Goal: Task Accomplishment & Management: Manage account settings

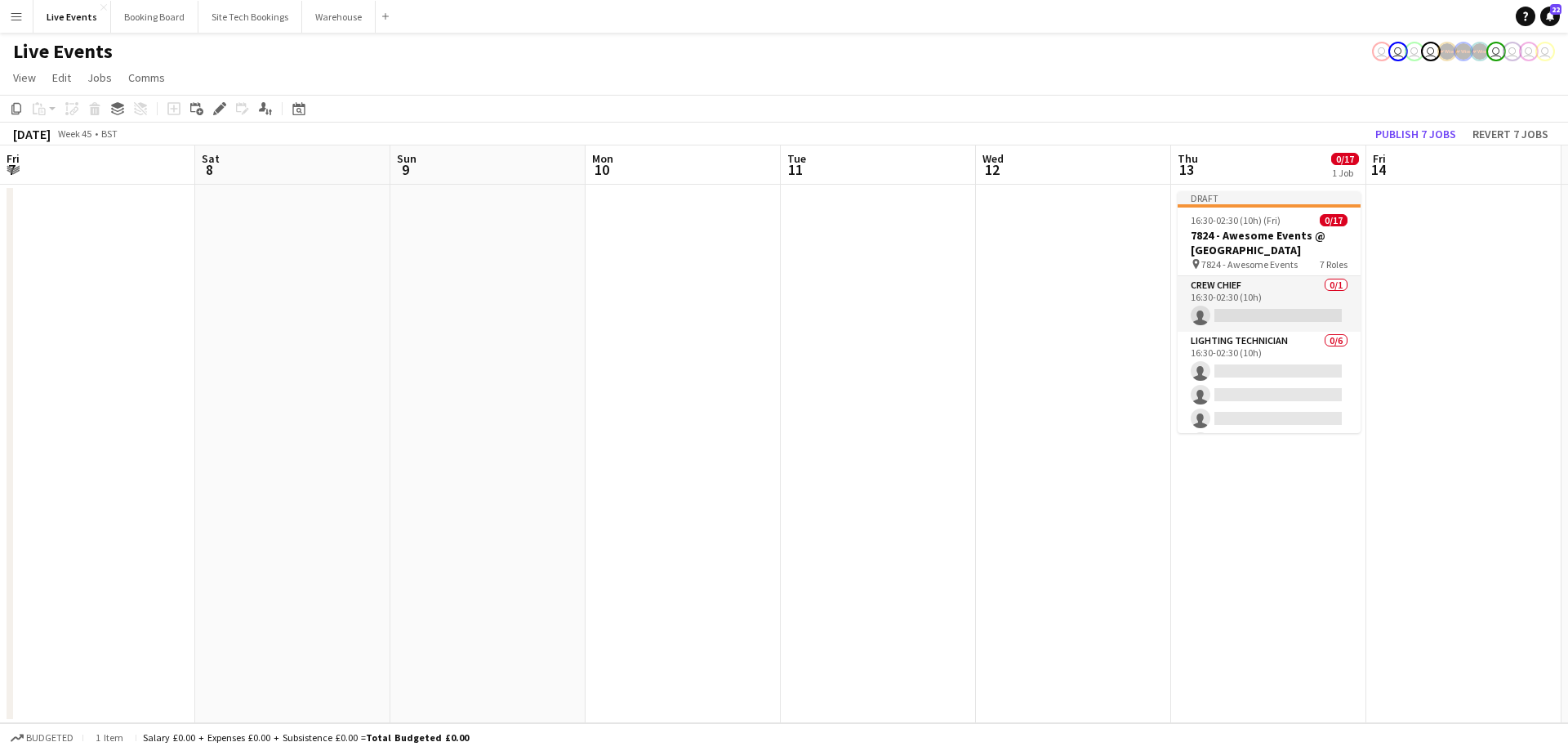
scroll to position [0, 562]
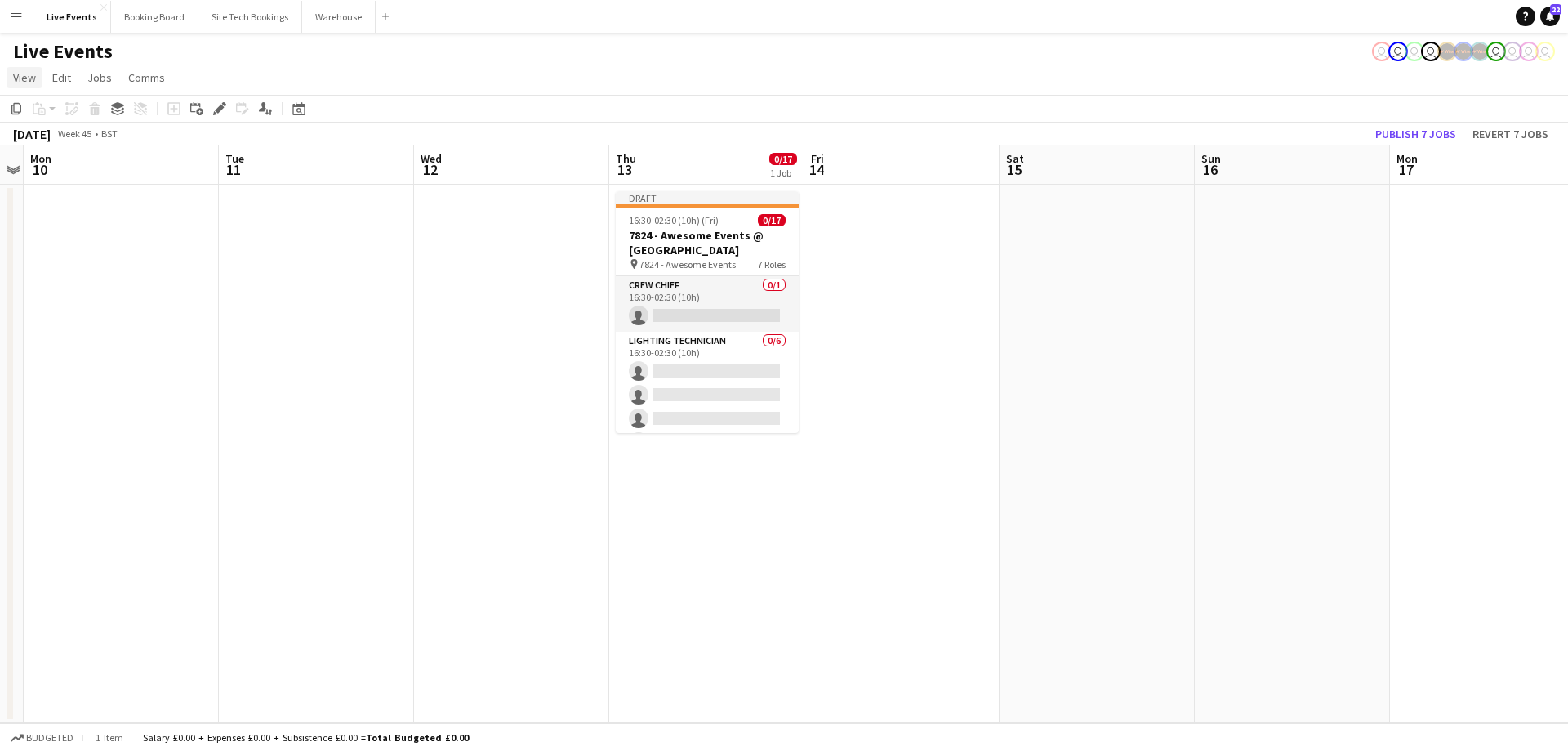
click at [28, 79] on span "View" at bounding box center [24, 77] width 22 height 15
click at [60, 264] on span "Jump to [DATE]" at bounding box center [57, 264] width 73 height 15
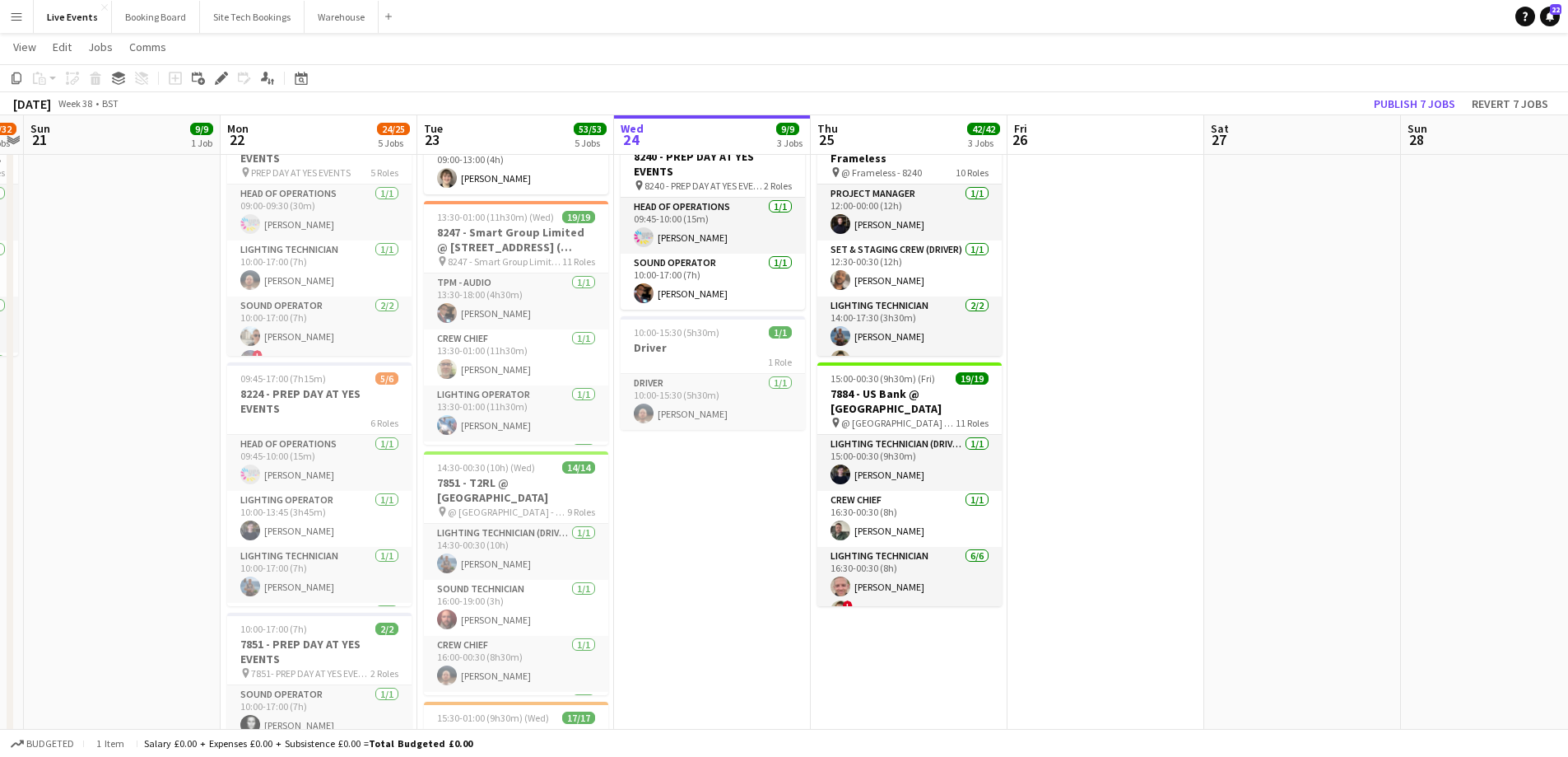
scroll to position [0, 0]
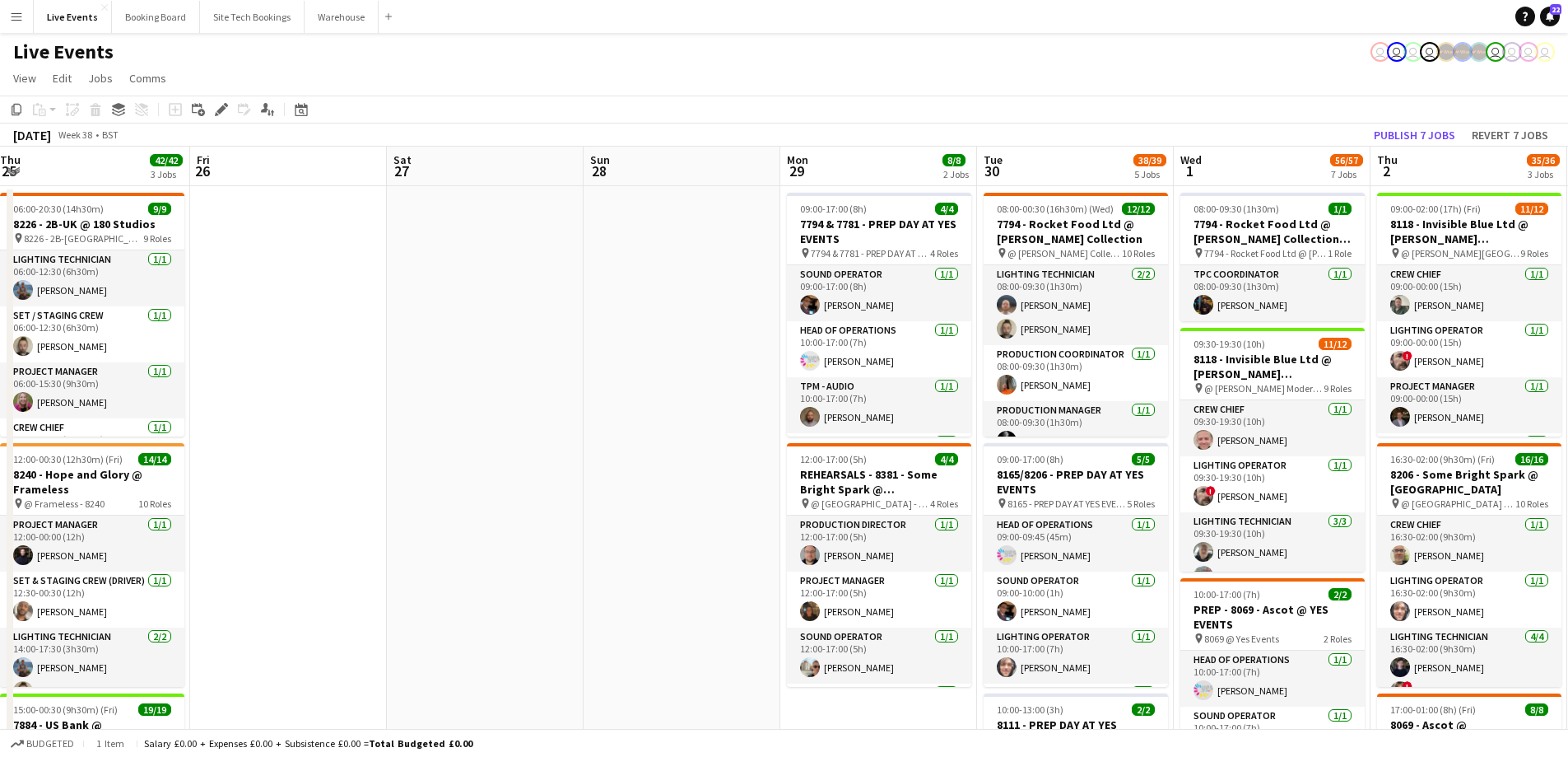
drag, startPoint x: 1261, startPoint y: 470, endPoint x: 522, endPoint y: 490, distance: 739.3
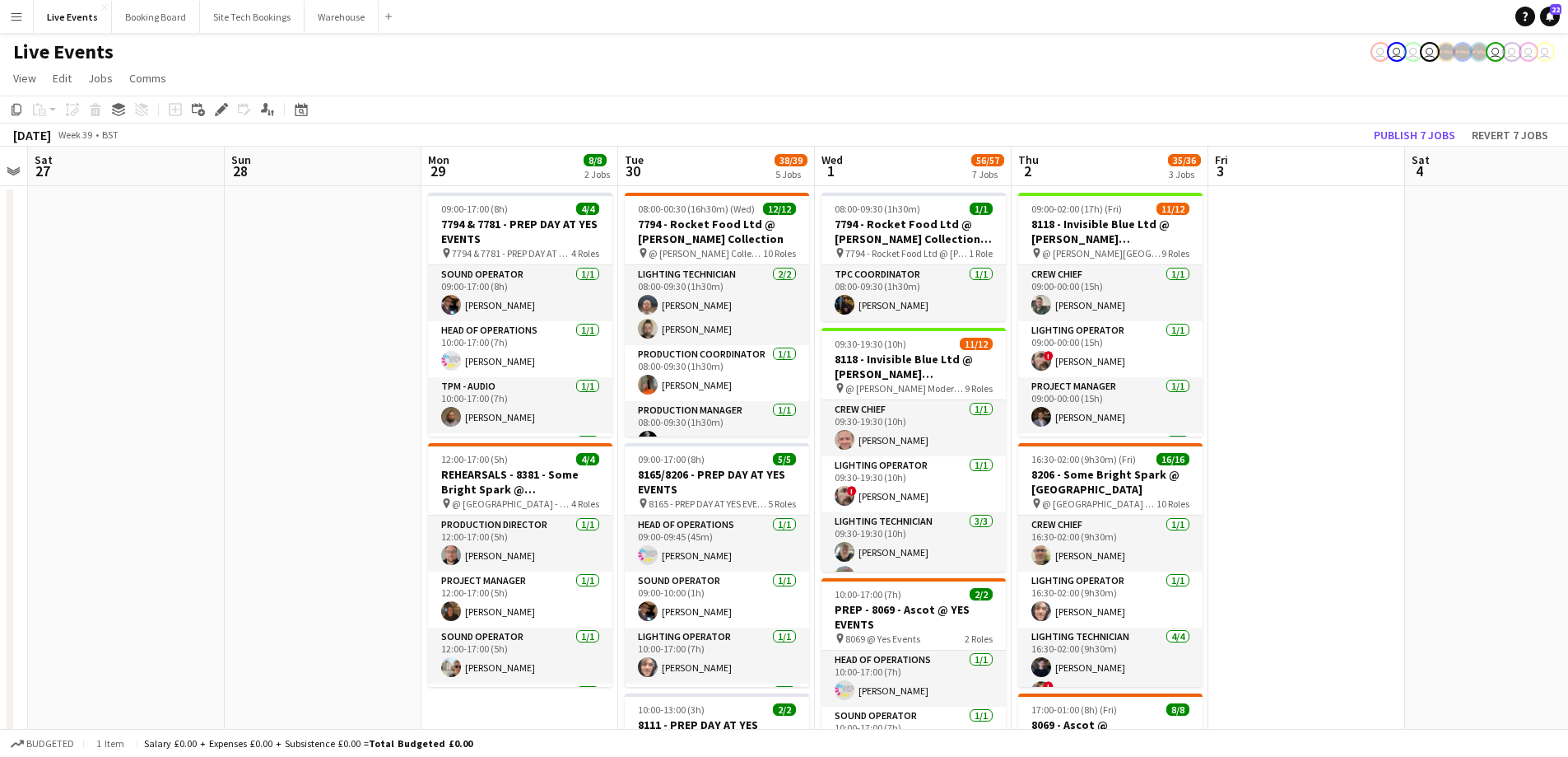
drag, startPoint x: 602, startPoint y: 382, endPoint x: 309, endPoint y: 391, distance: 293.1
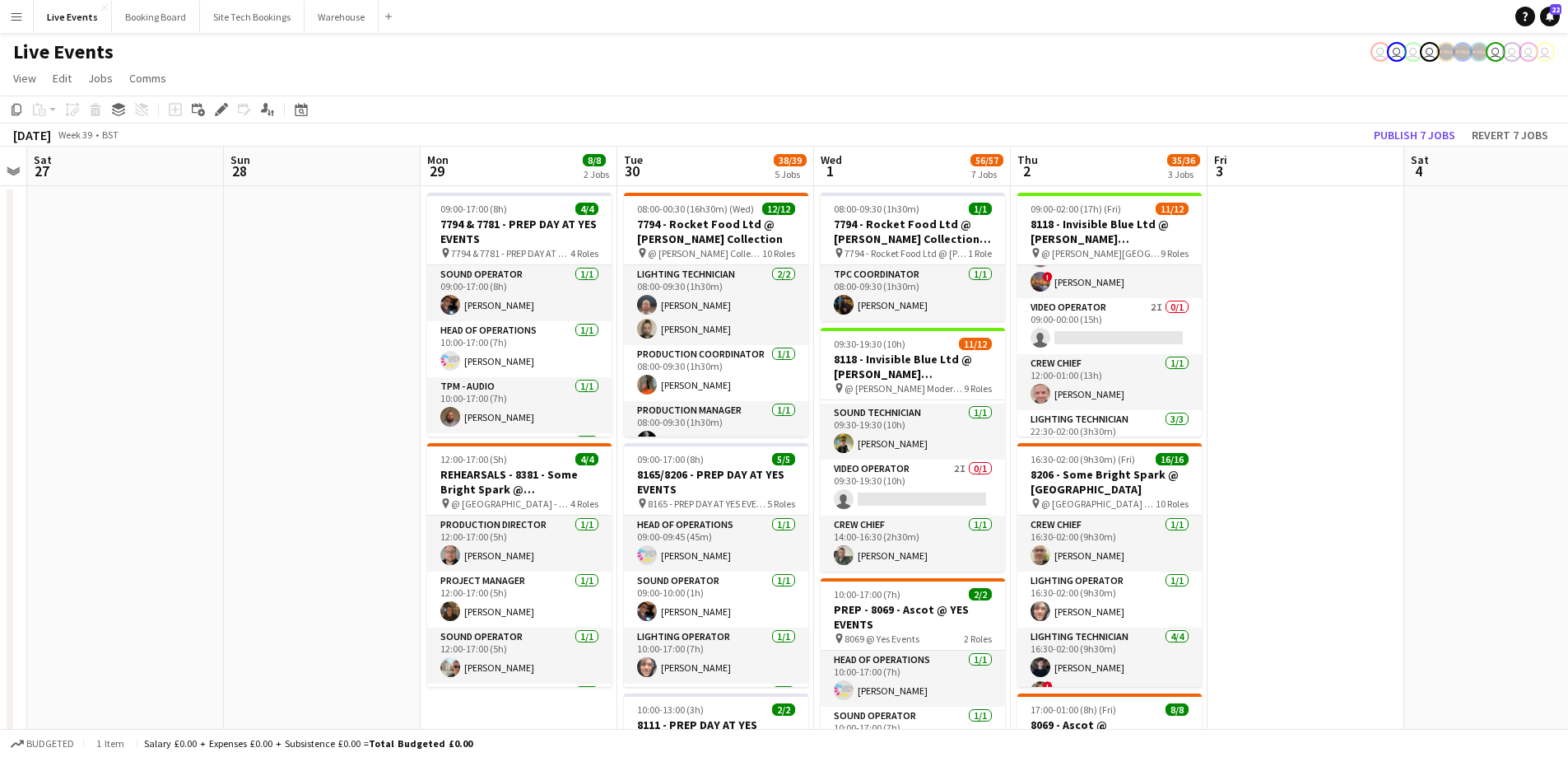
scroll to position [267, 0]
click at [1110, 328] on app-card-role "Video Operator 2I 0/1 09:00-00:00 (15h) single-neutral-actions" at bounding box center [1109, 330] width 185 height 56
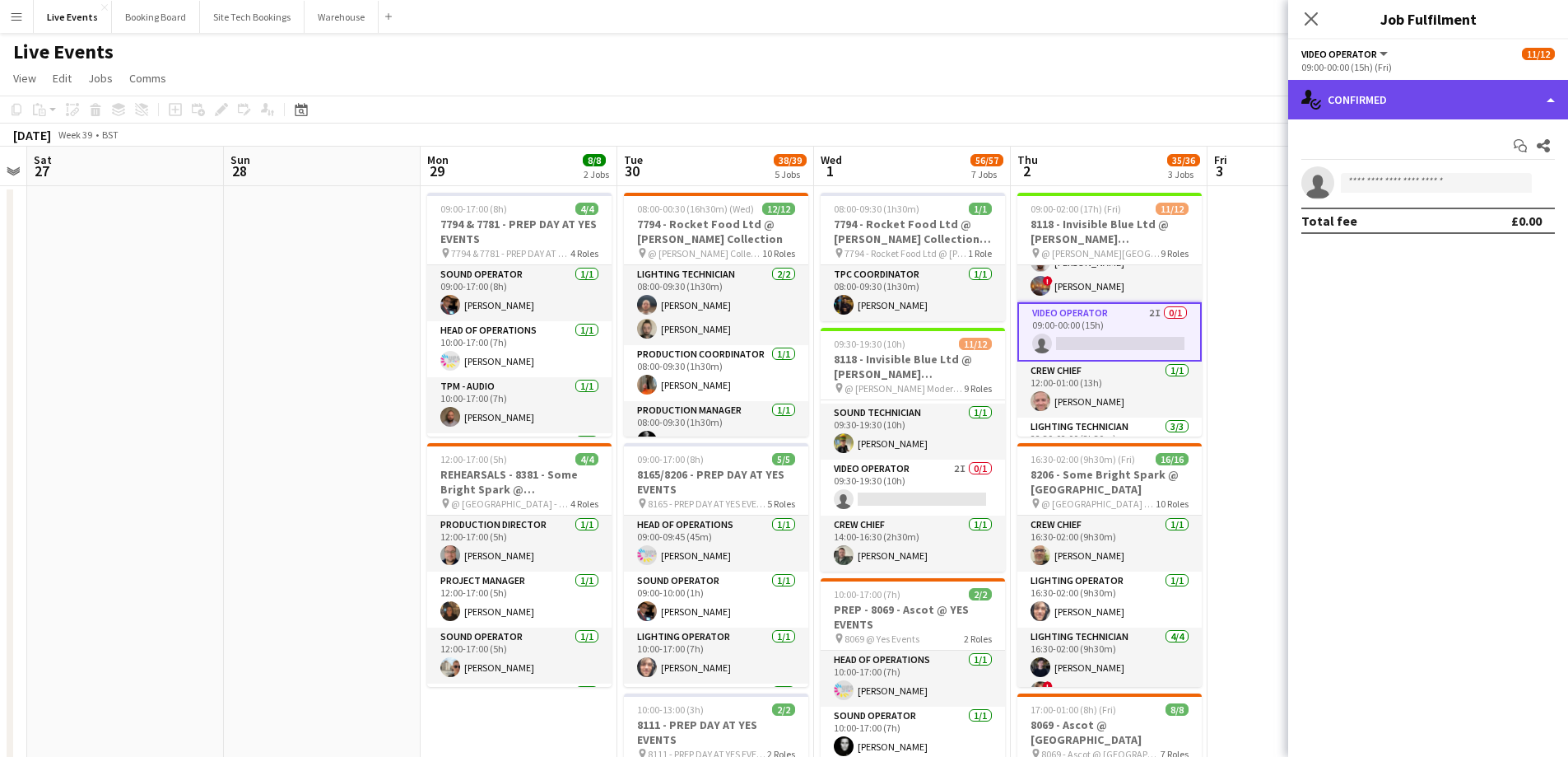
click at [1390, 98] on div "single-neutral-actions-check-2 Confirmed" at bounding box center [1427, 99] width 279 height 39
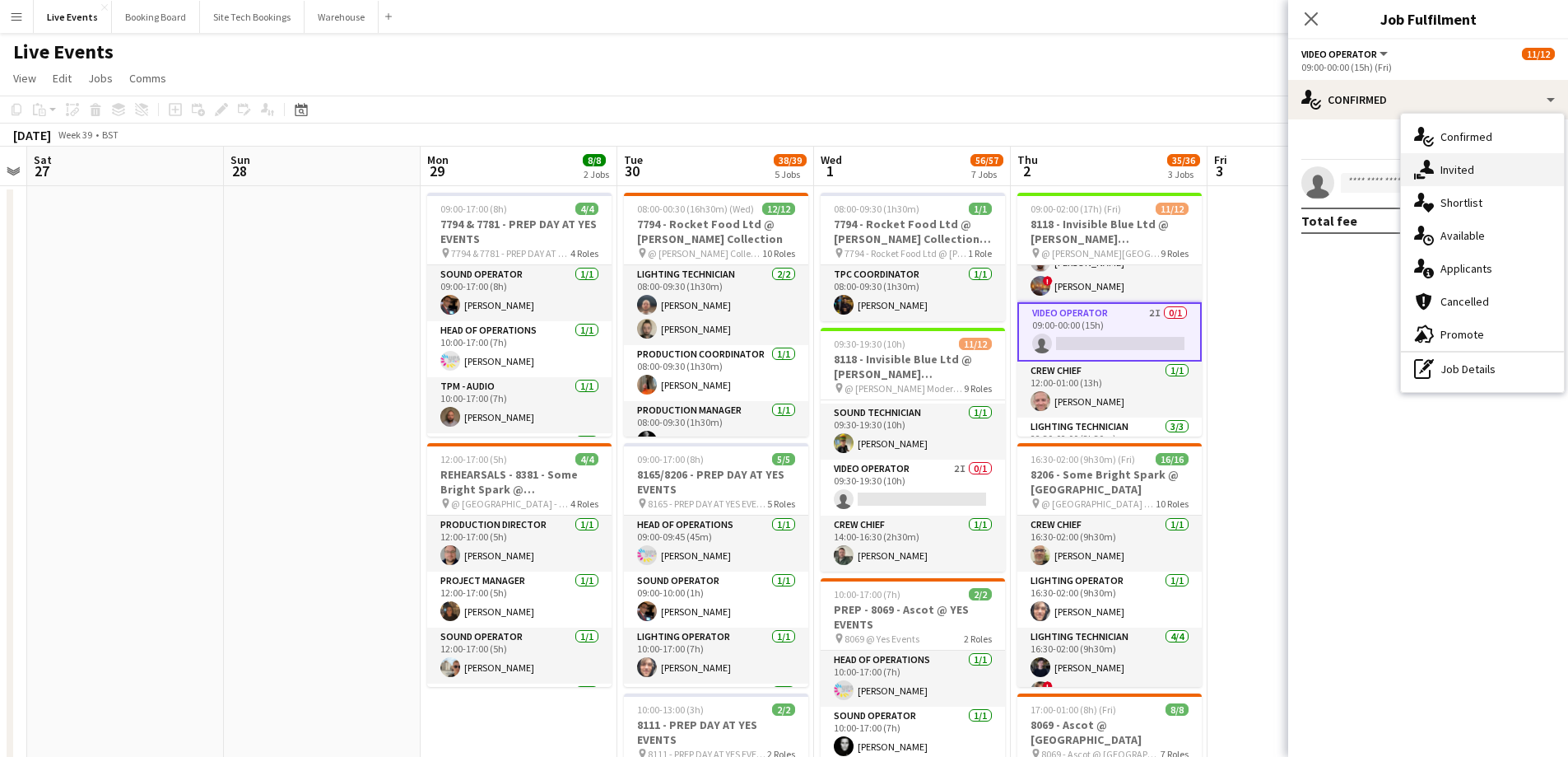
click at [1433, 172] on icon at bounding box center [1427, 166] width 14 height 14
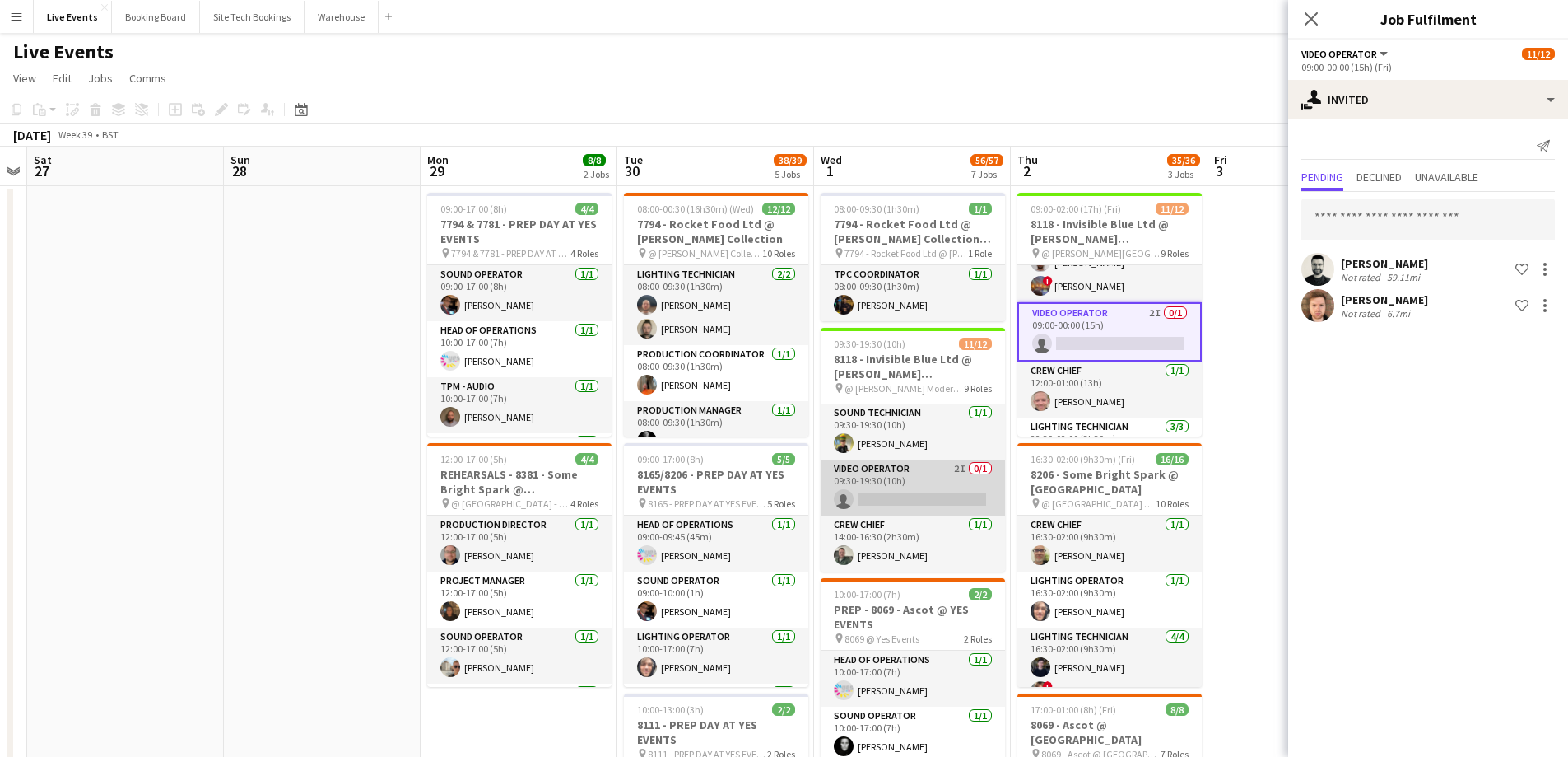
click at [914, 492] on app-card-role "Video Operator 2I 0/1 09:30-19:30 (10h) single-neutral-actions" at bounding box center [912, 487] width 185 height 56
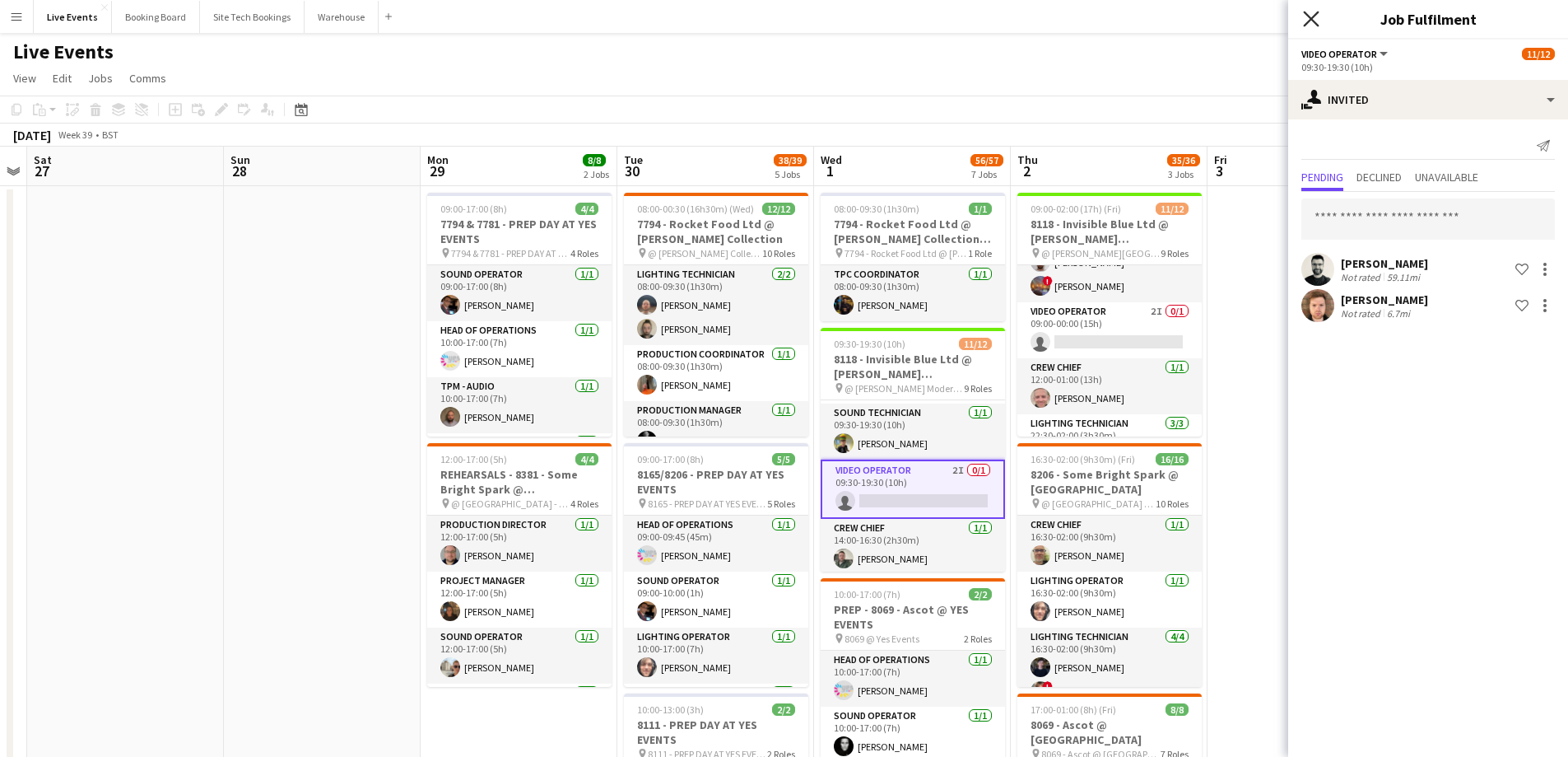
click at [1309, 20] on icon at bounding box center [1310, 18] width 16 height 16
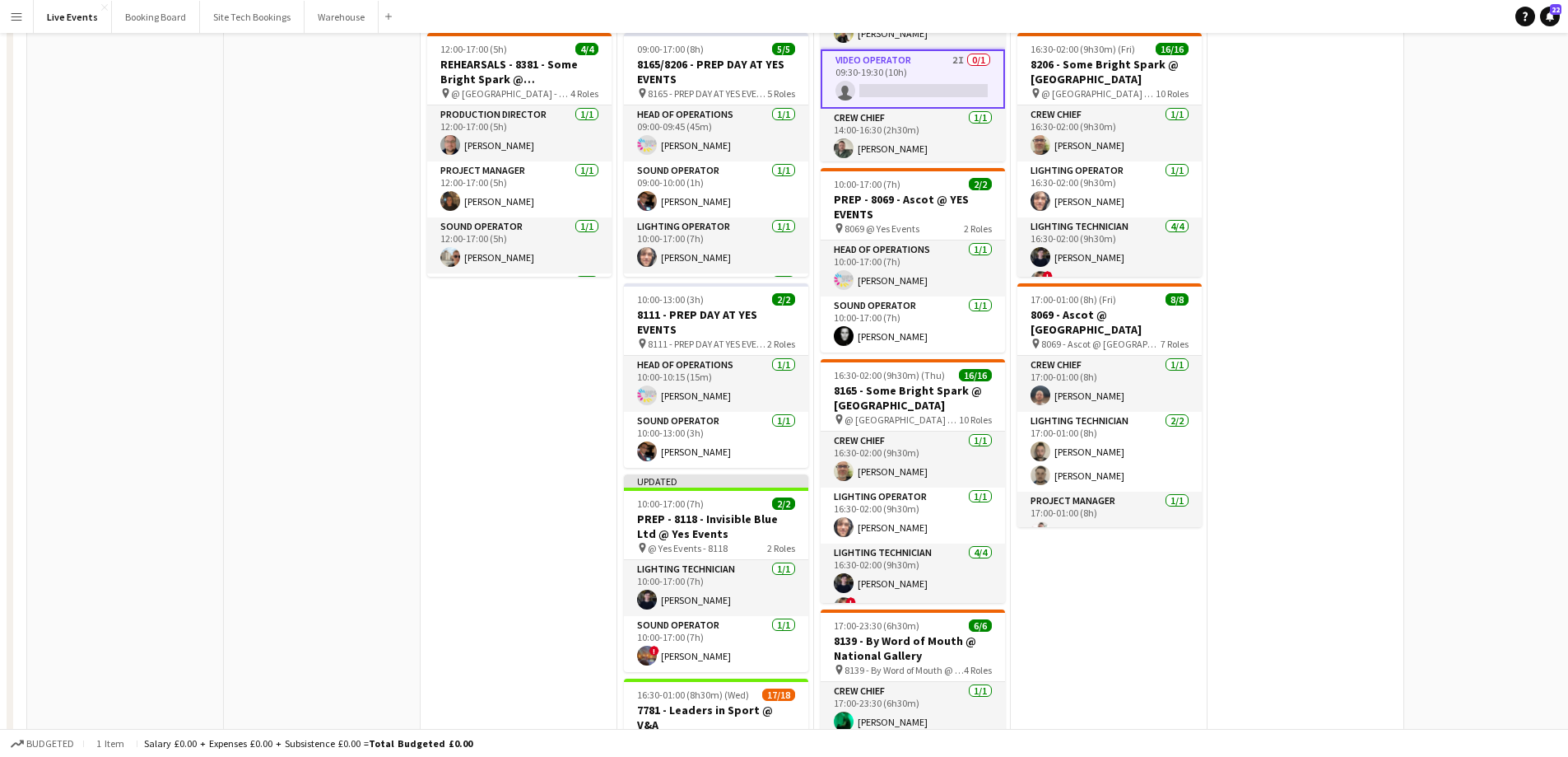
scroll to position [0, 0]
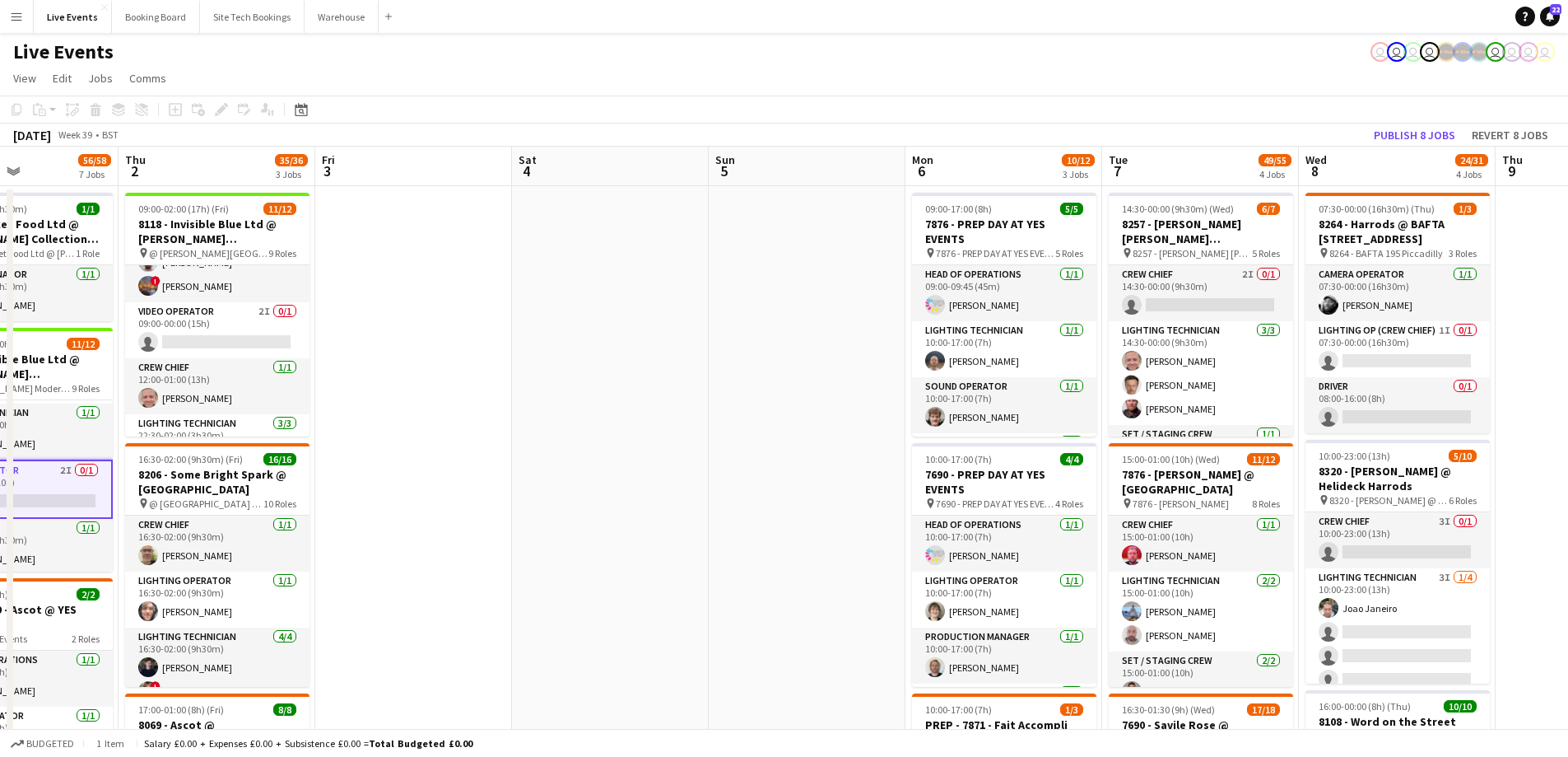
drag, startPoint x: 1319, startPoint y: 468, endPoint x: 479, endPoint y: 544, distance: 843.4
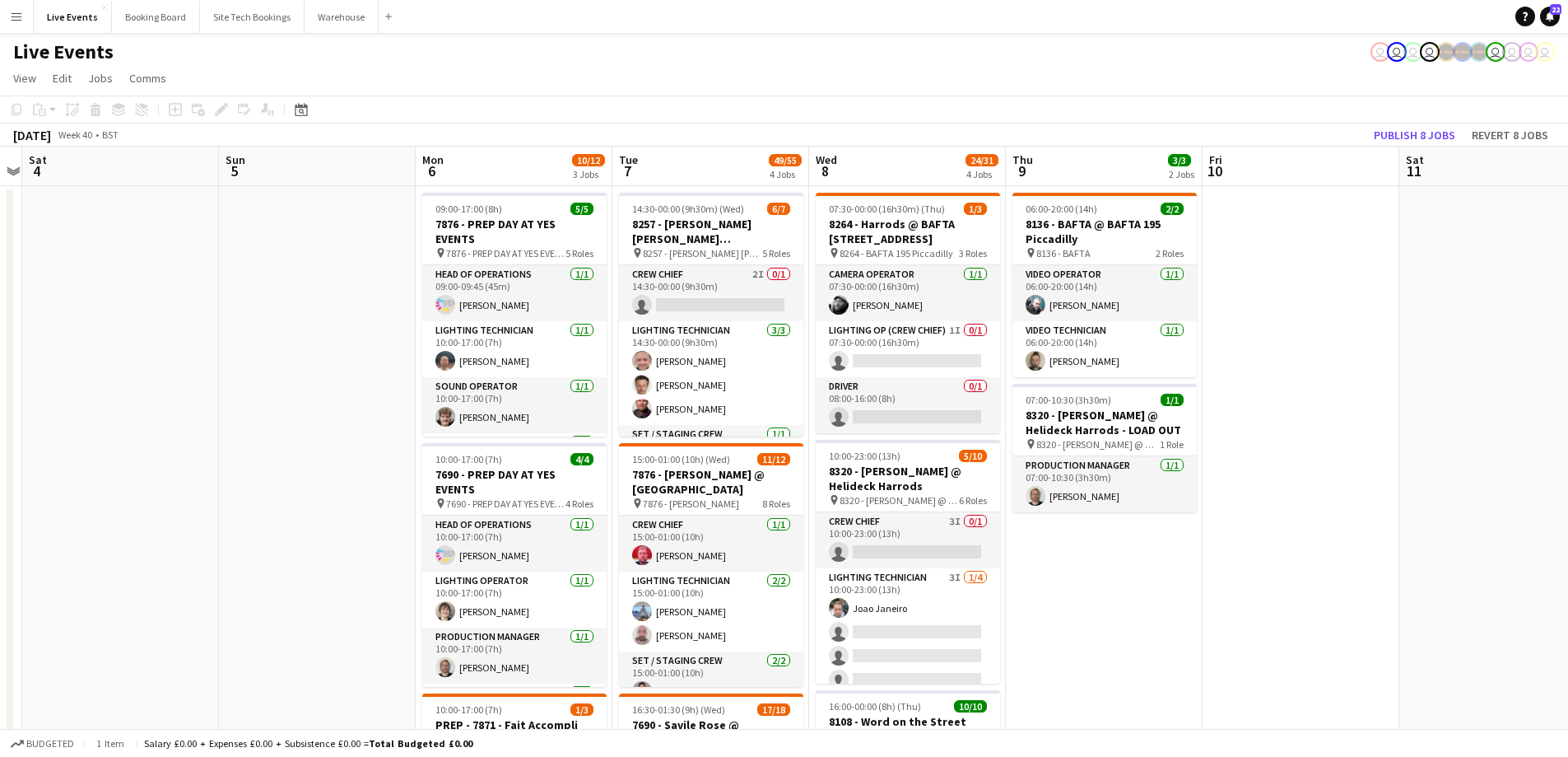
scroll to position [0, 569]
drag, startPoint x: 582, startPoint y: 475, endPoint x: 329, endPoint y: 490, distance: 253.4
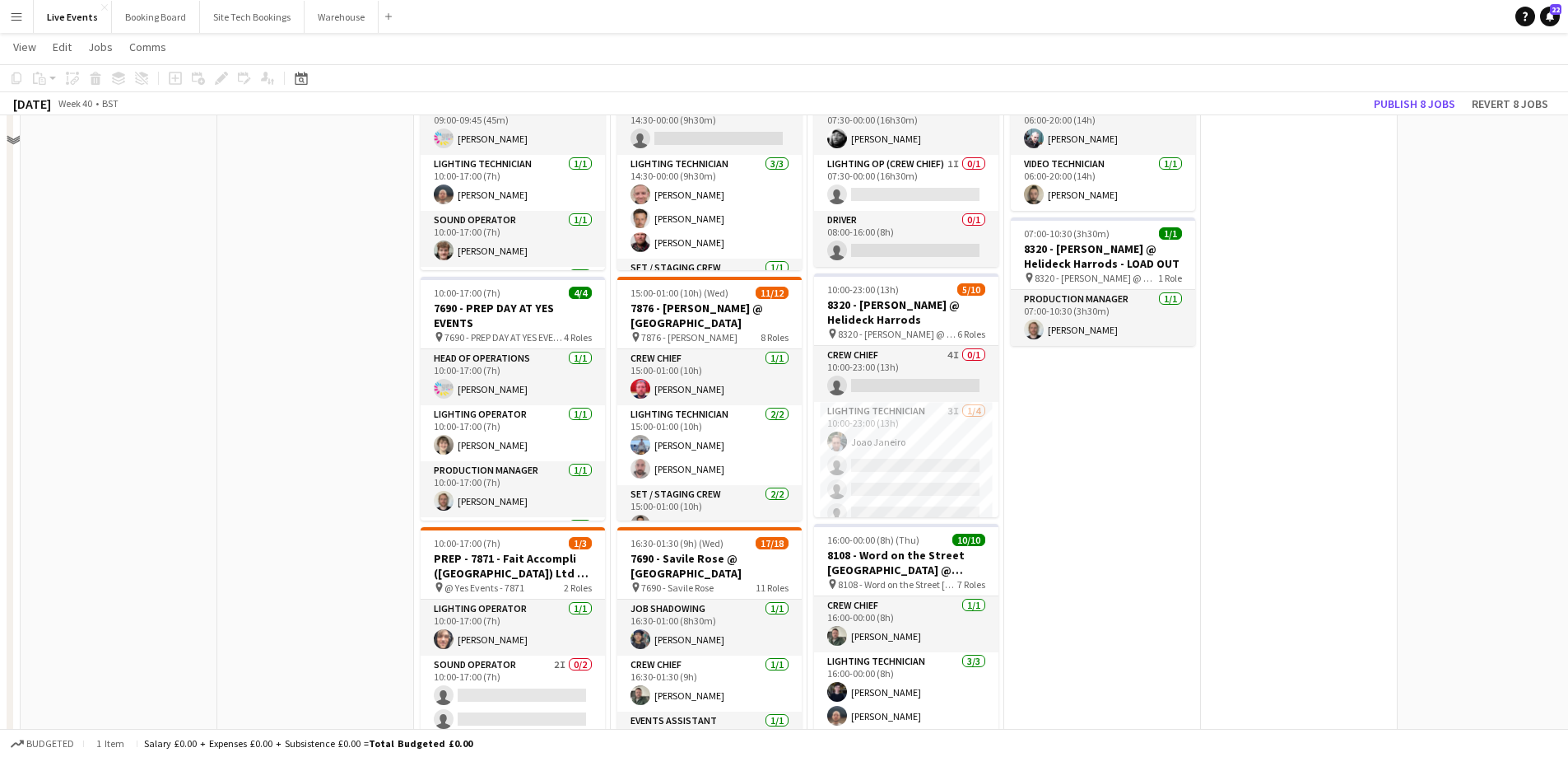
scroll to position [0, 0]
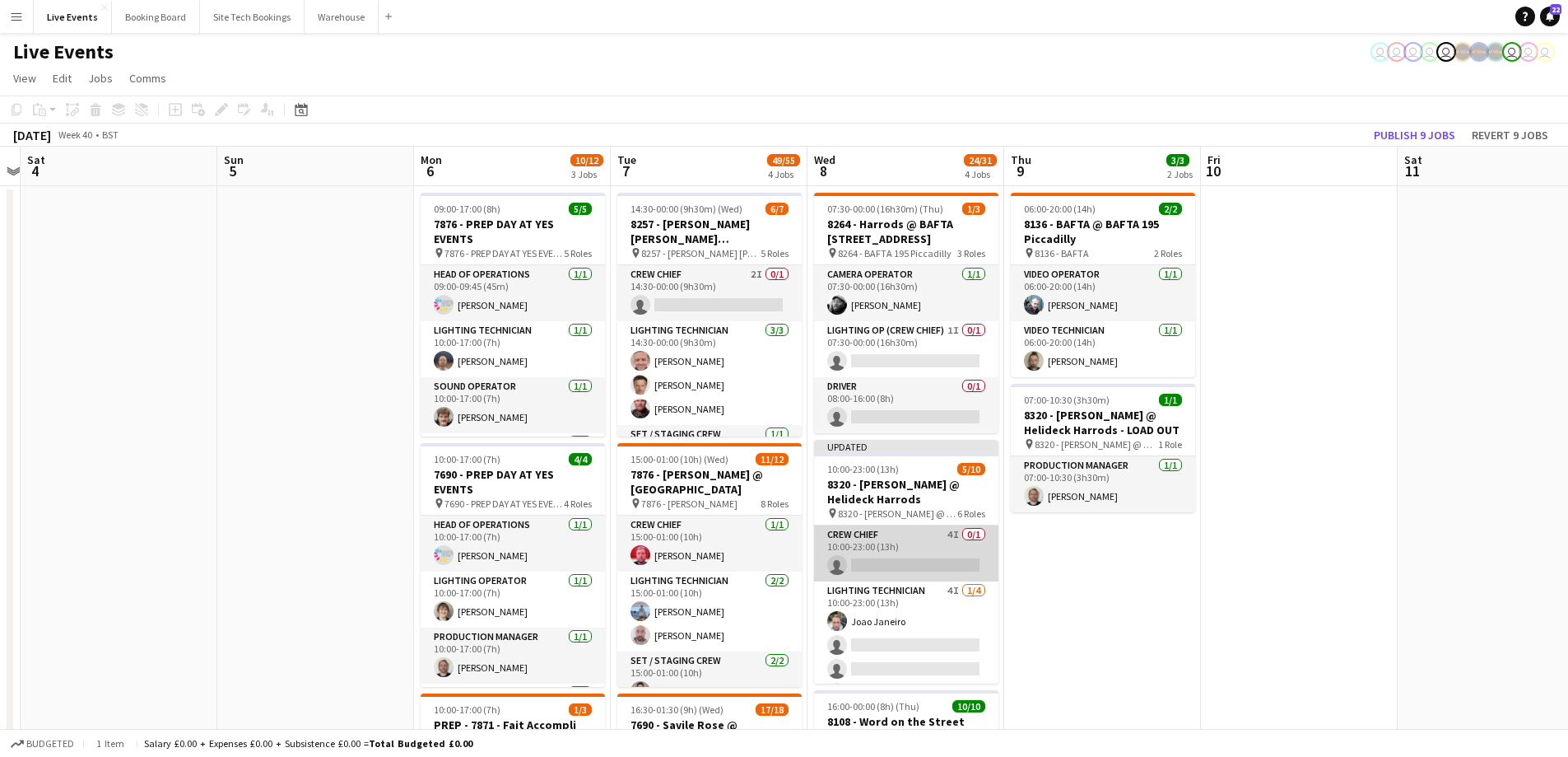
click at [868, 549] on app-card-role "Crew Chief 4I 0/1 10:00-23:00 (13h) single-neutral-actions" at bounding box center [906, 553] width 185 height 56
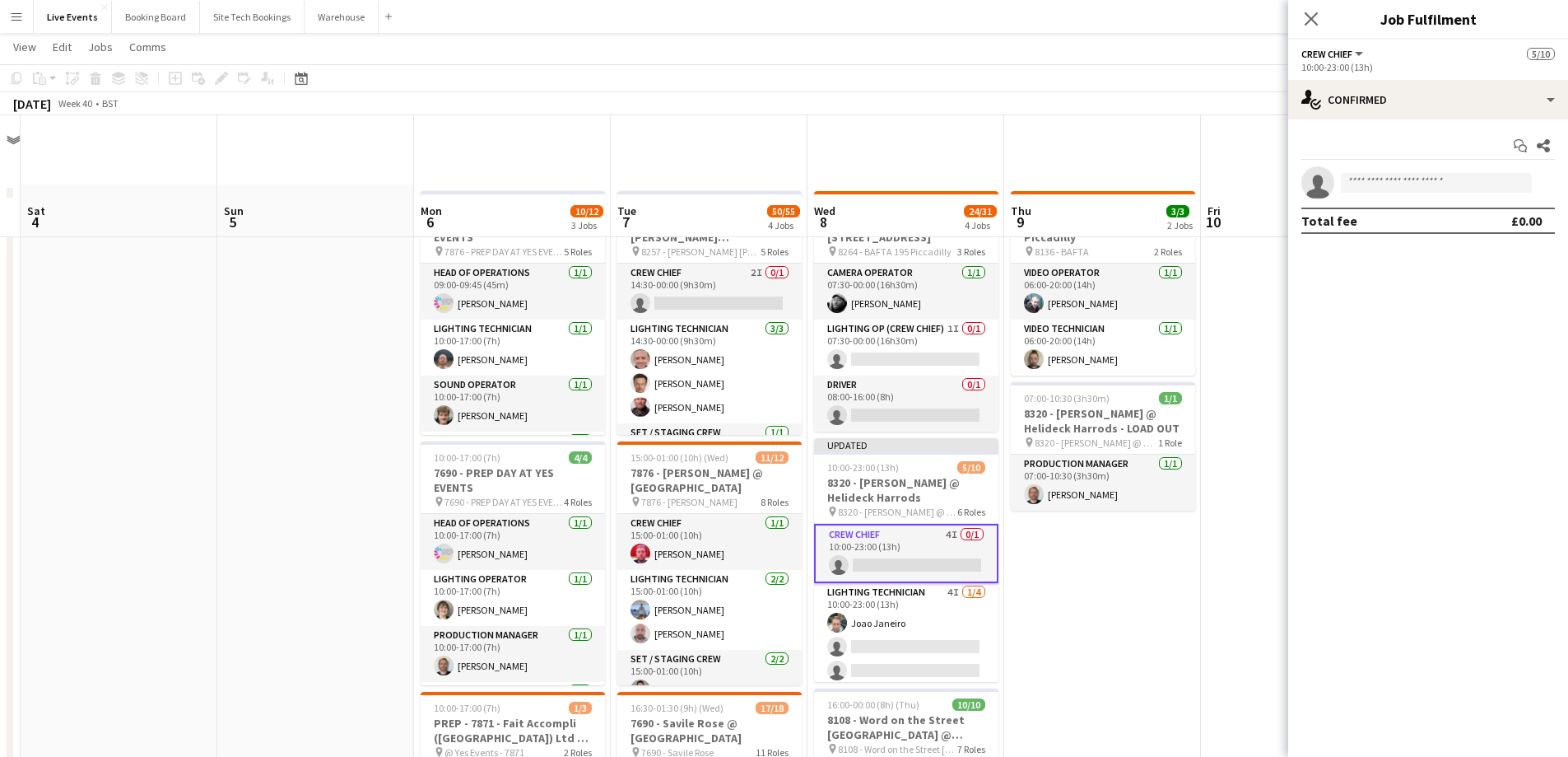
scroll to position [165, 0]
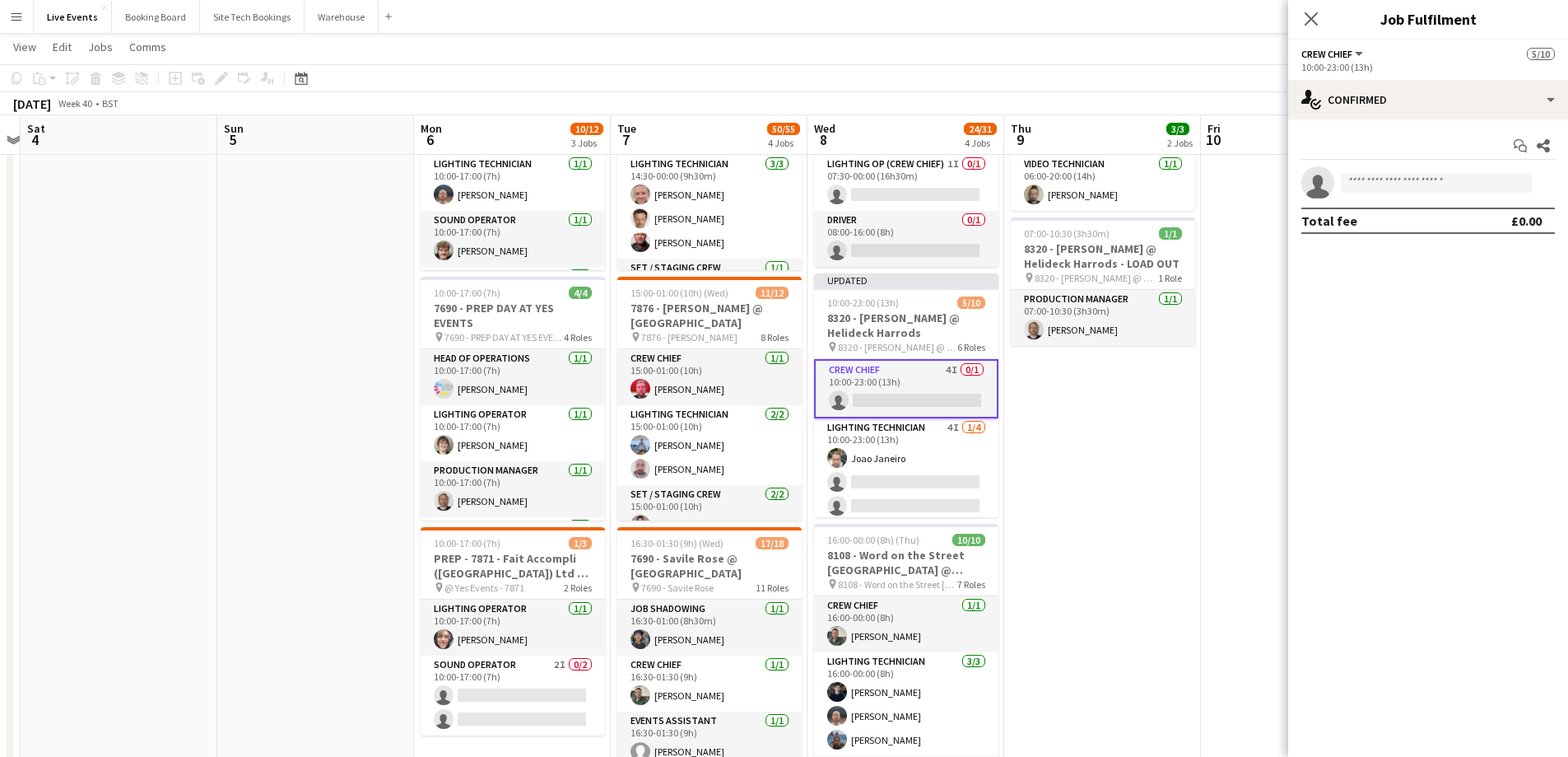
click at [879, 386] on app-card-role "Crew Chief 4I 0/1 10:00-23:00 (13h) single-neutral-actions" at bounding box center [906, 389] width 185 height 59
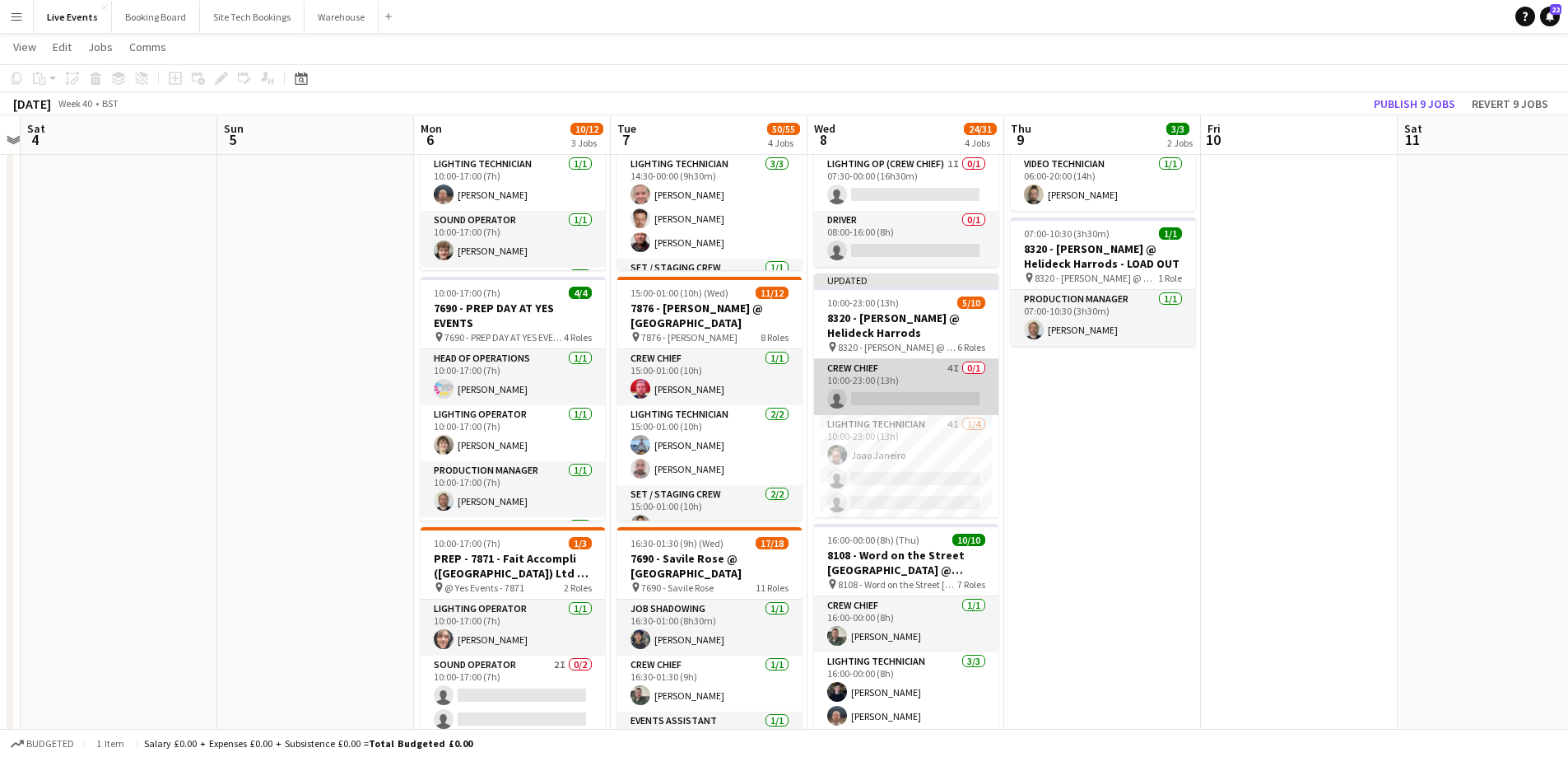
click at [879, 386] on app-card-role "Crew Chief 4I 0/1 10:00-23:00 (13h) single-neutral-actions" at bounding box center [906, 387] width 185 height 56
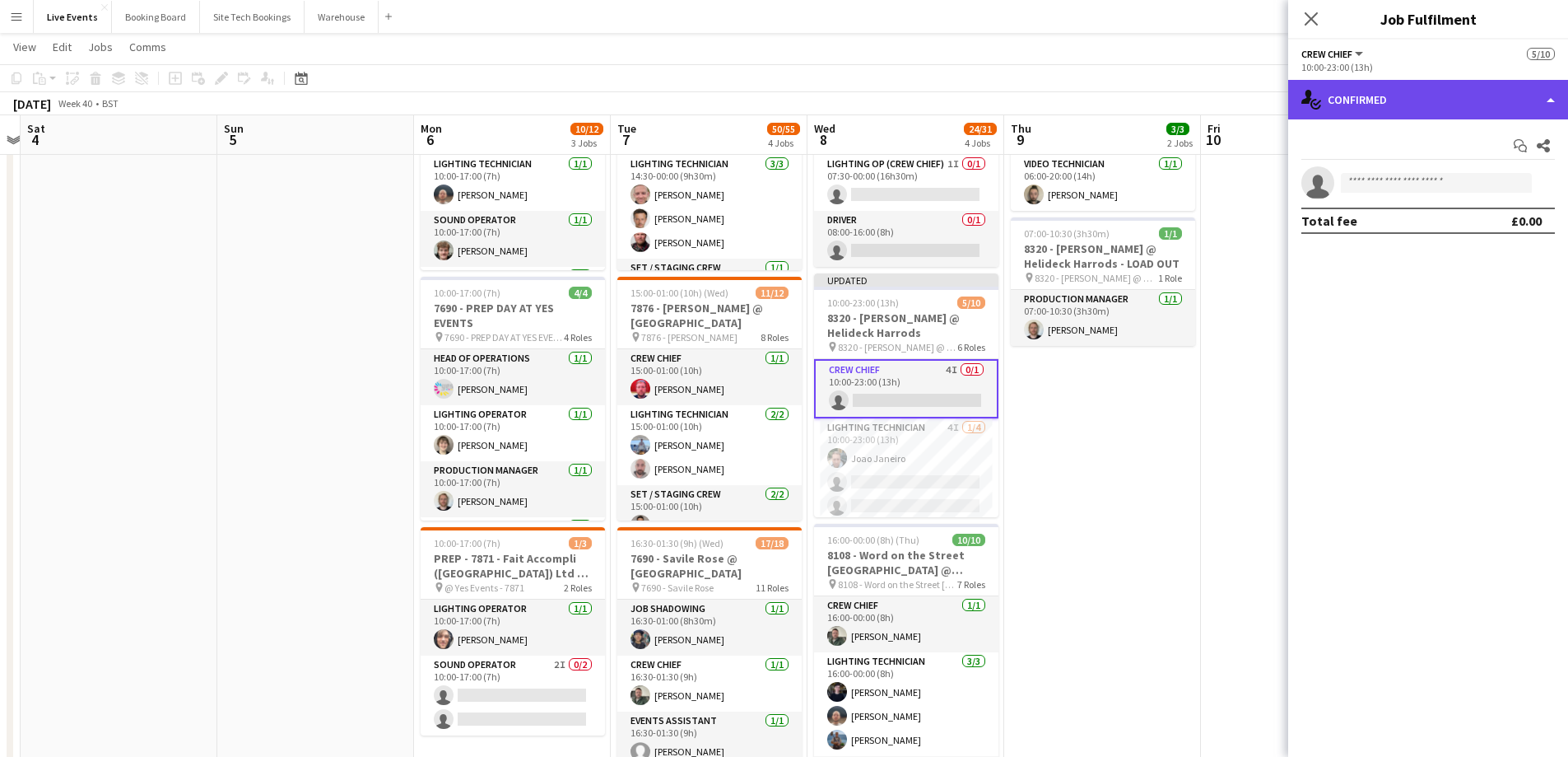
click at [1407, 98] on div "single-neutral-actions-check-2 Confirmed" at bounding box center [1427, 99] width 279 height 39
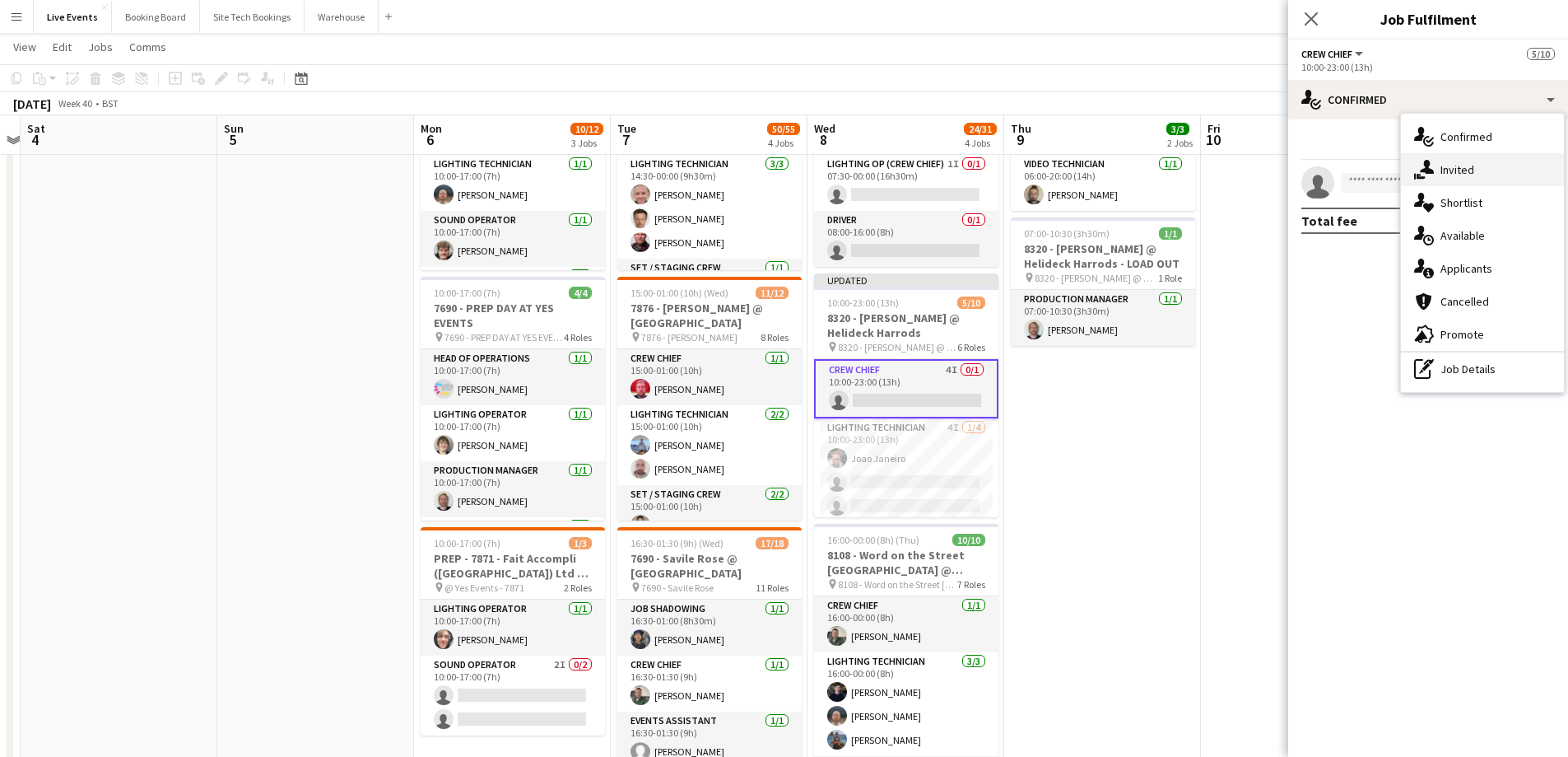
click at [1458, 166] on span "Invited" at bounding box center [1457, 169] width 34 height 15
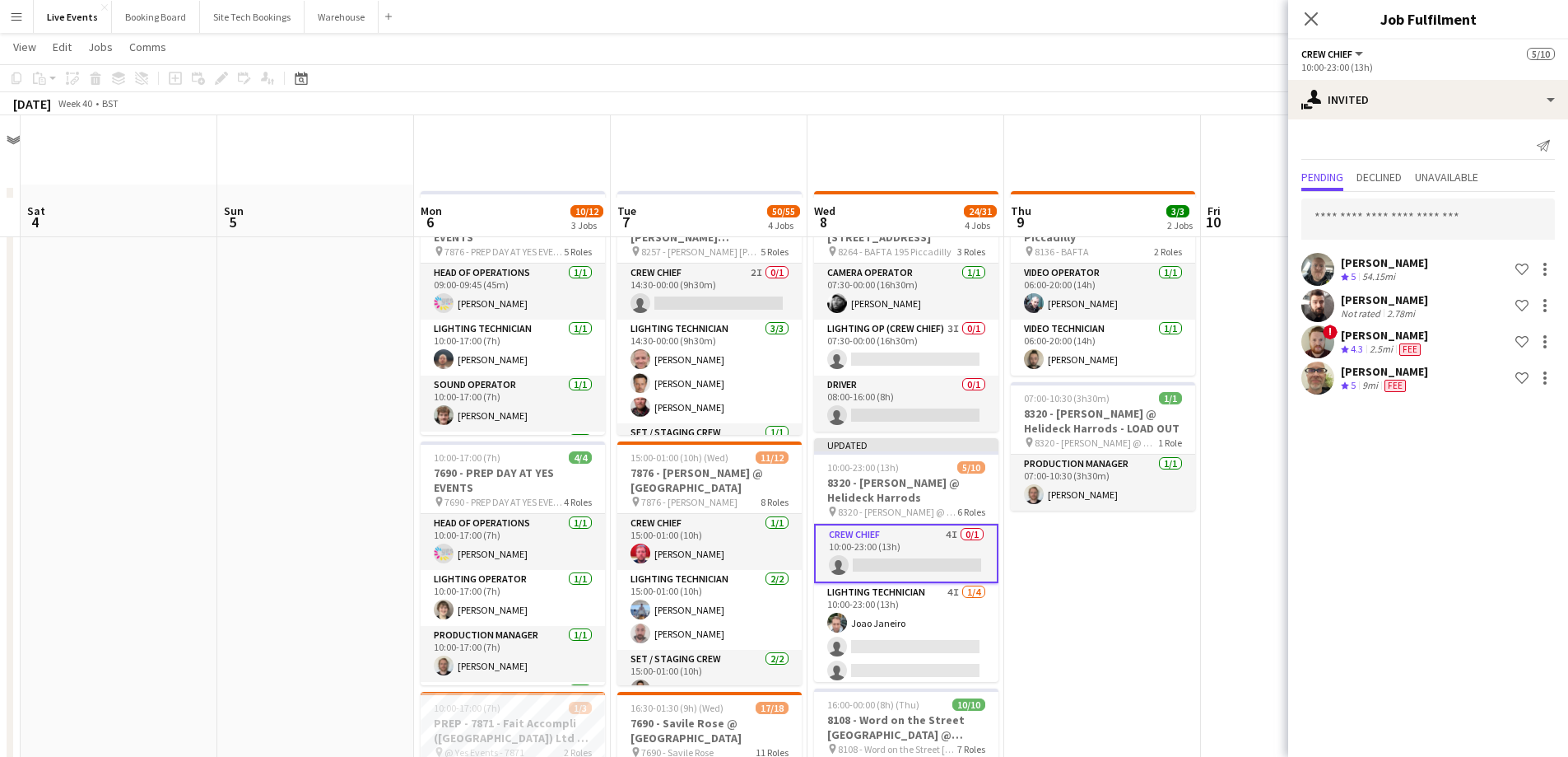
scroll to position [247, 0]
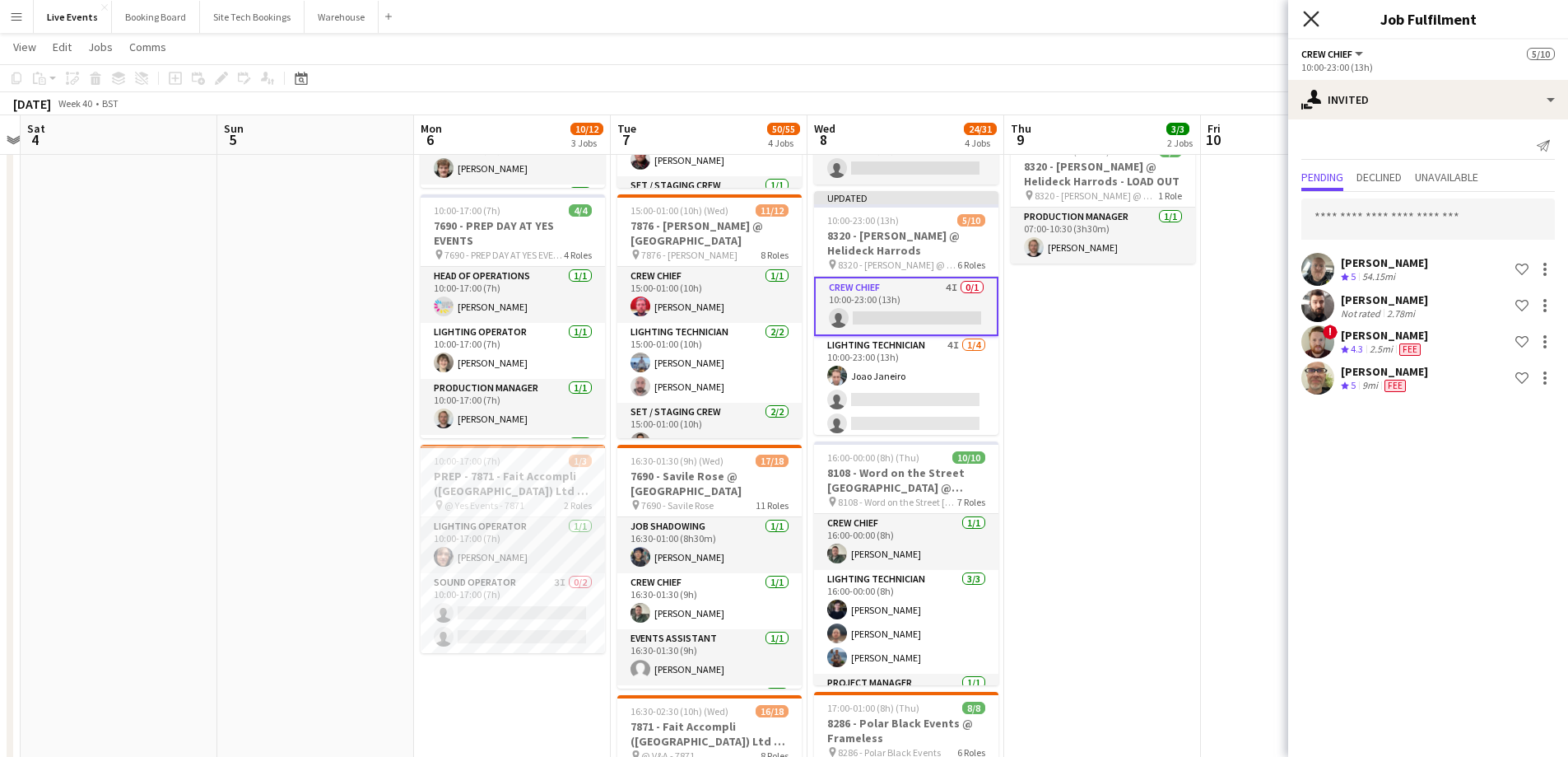
click at [1314, 19] on icon "Close pop-in" at bounding box center [1310, 18] width 16 height 16
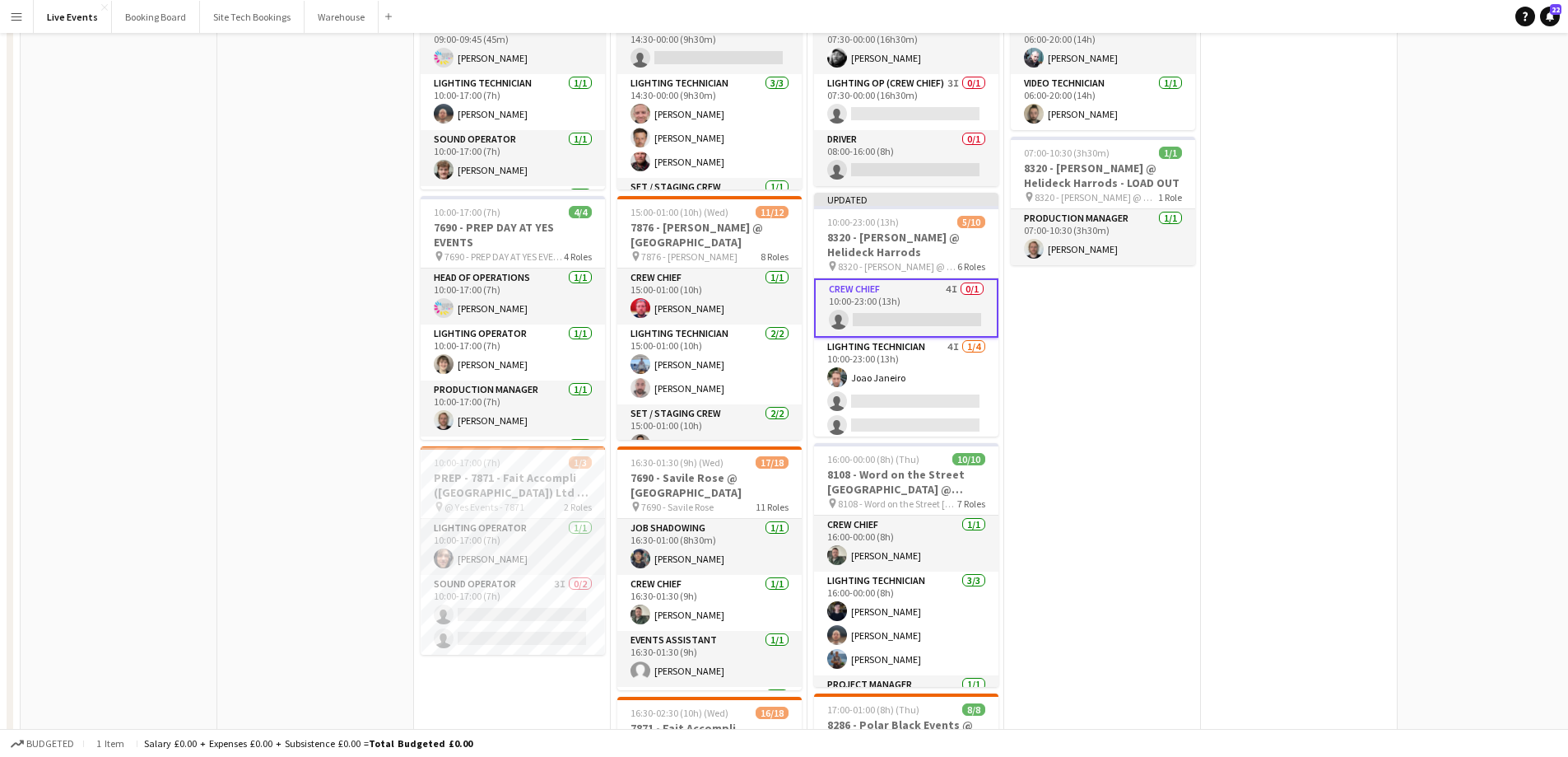
scroll to position [0, 0]
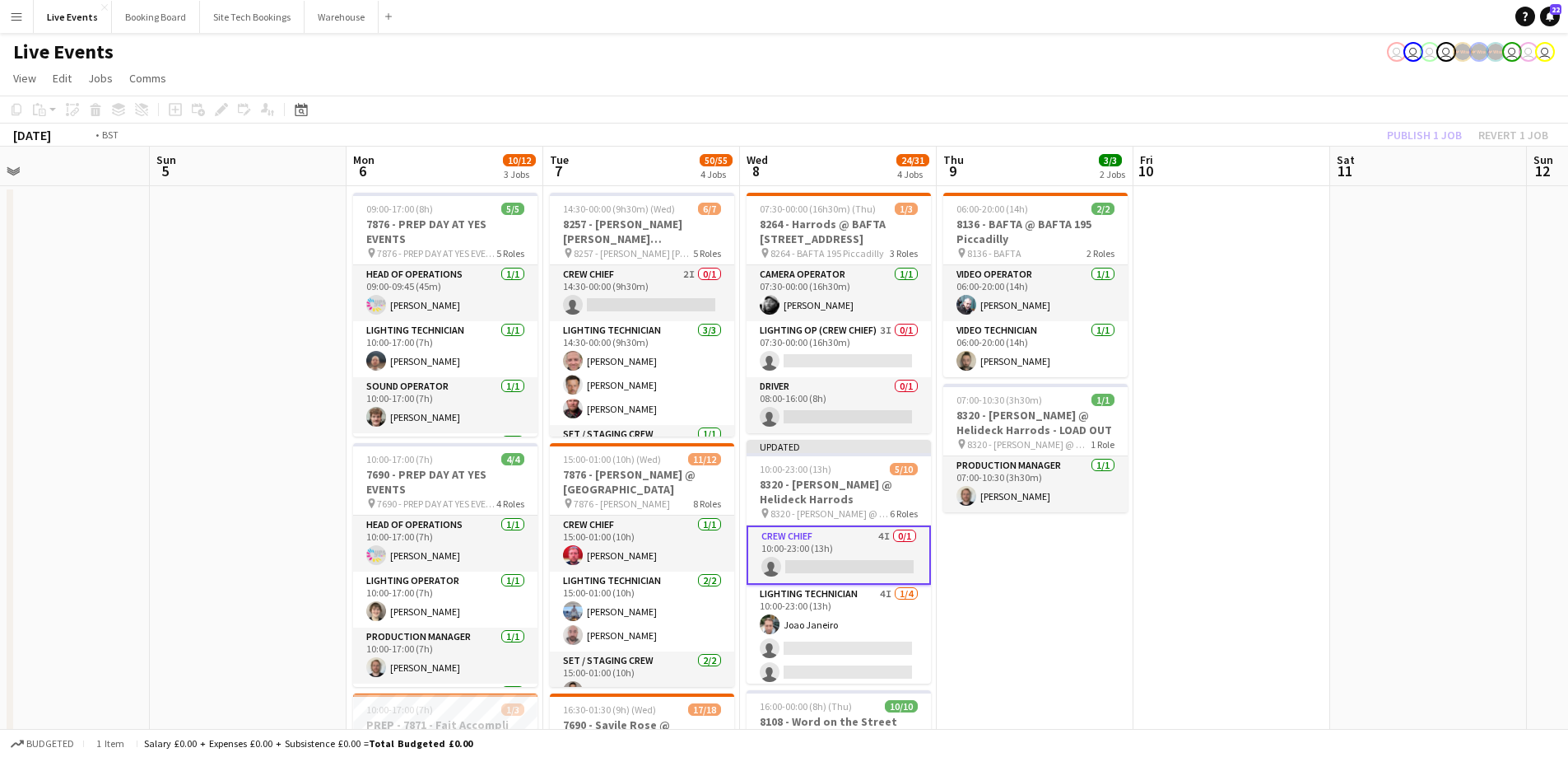
drag, startPoint x: 1304, startPoint y: 336, endPoint x: 849, endPoint y: 400, distance: 459.5
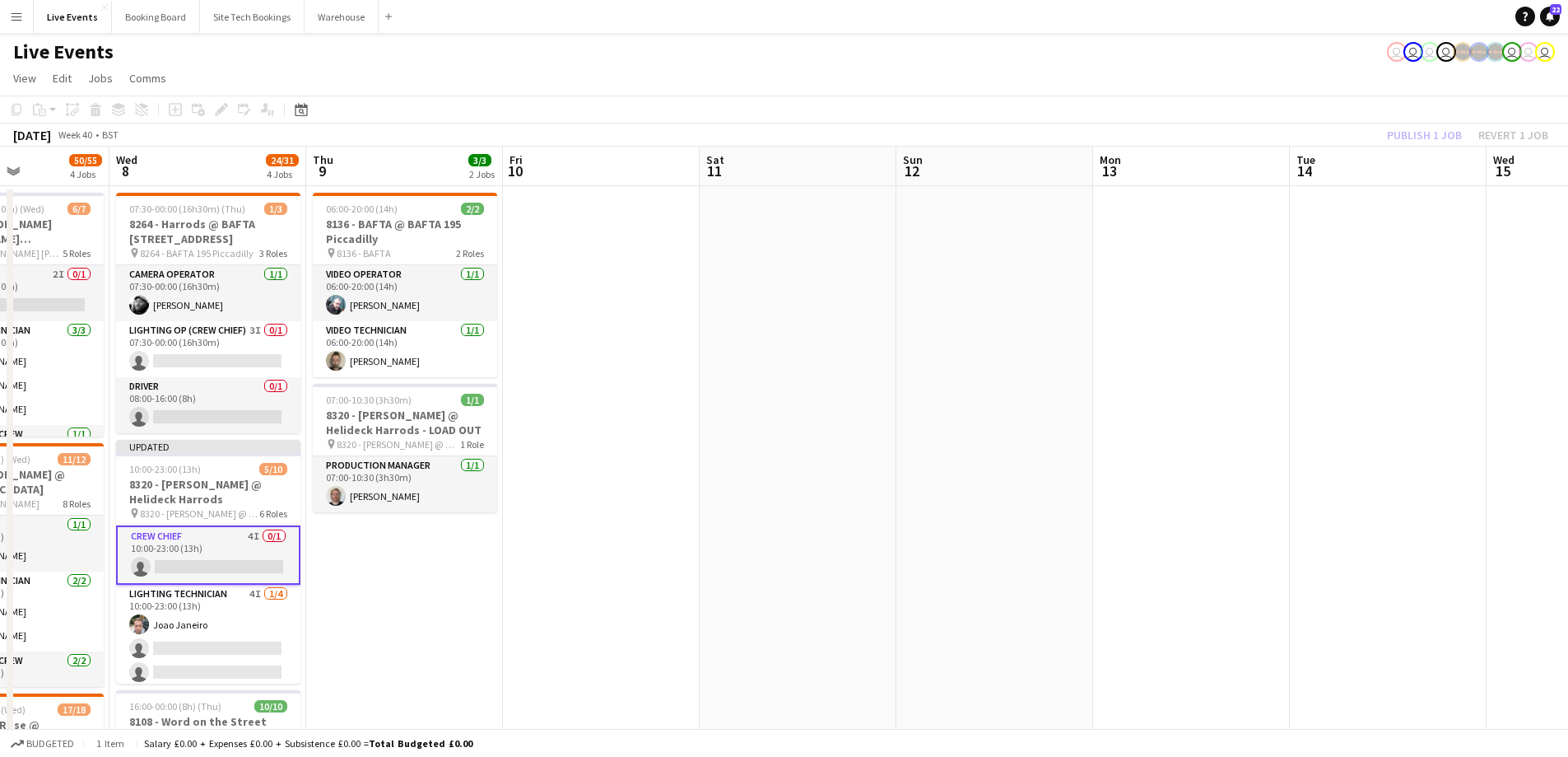
drag, startPoint x: 896, startPoint y: 447, endPoint x: 629, endPoint y: 485, distance: 269.7
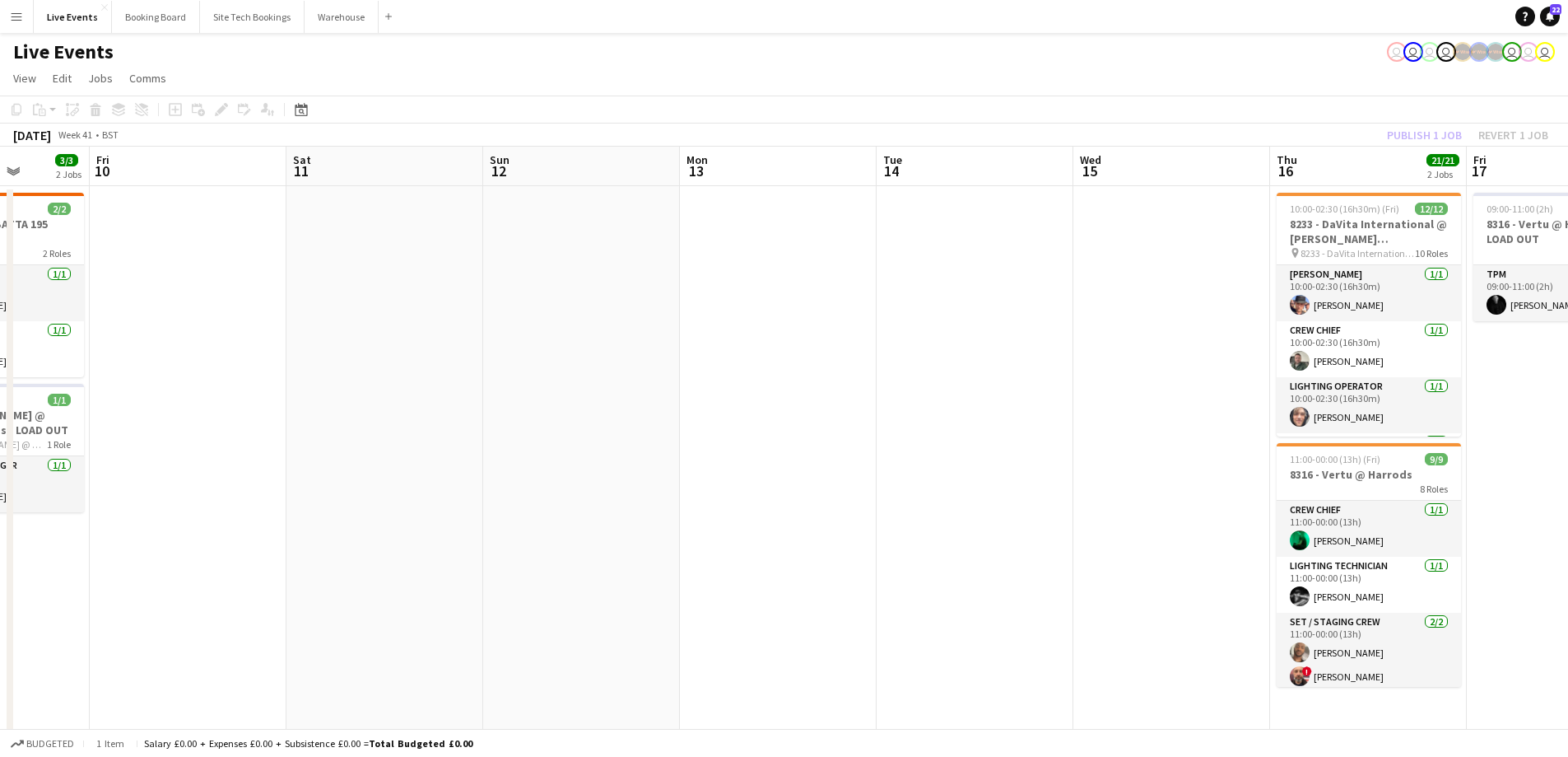
drag, startPoint x: 856, startPoint y: 531, endPoint x: 619, endPoint y: 534, distance: 237.0
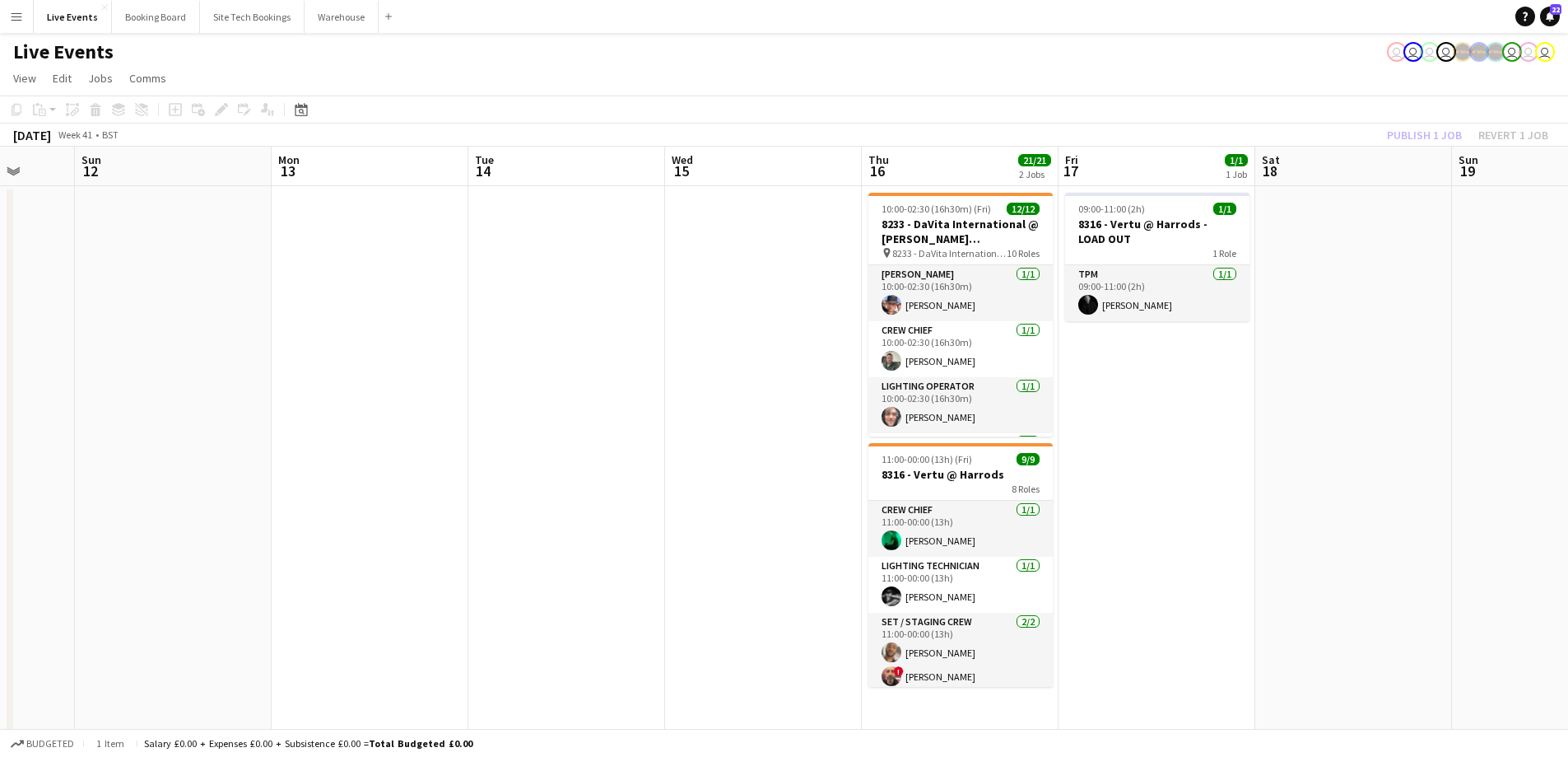
click at [730, 75] on app-page-menu "View Day view expanded Day view collapsed Month view Date picker Jump to [DATE]…" at bounding box center [784, 80] width 1568 height 31
